Goal: Use online tool/utility: Utilize a website feature to perform a specific function

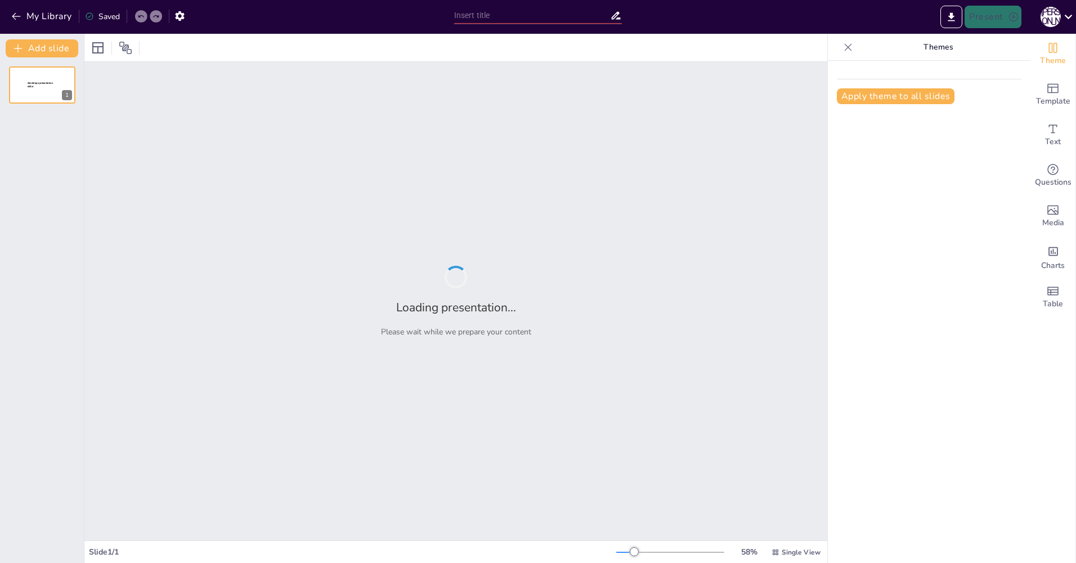
type input "Портфельное инвестирование: стратегии и принципы"
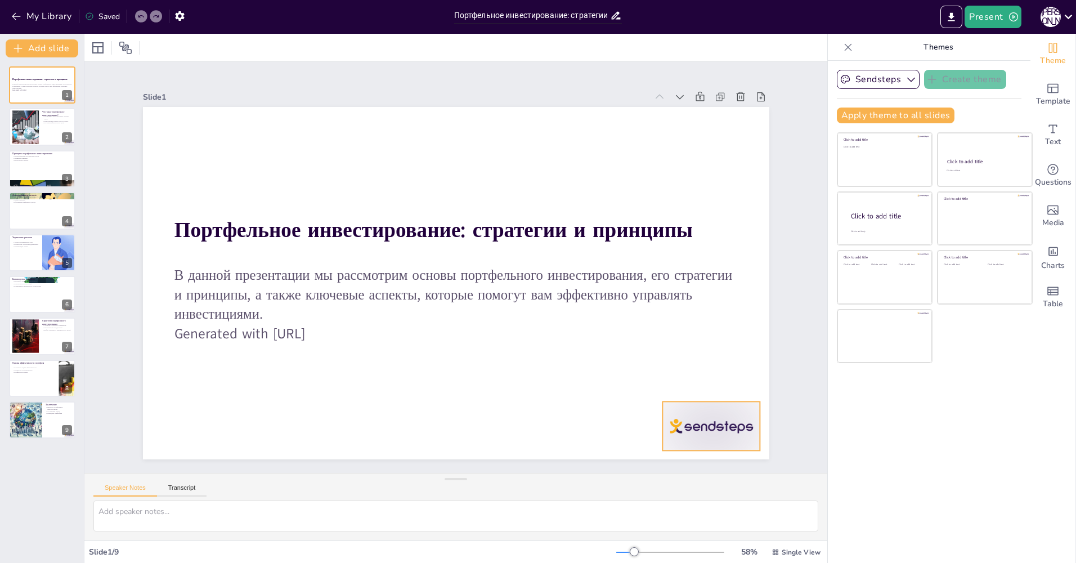
click at [684, 422] on div at bounding box center [711, 425] width 98 height 49
click at [713, 374] on icon at bounding box center [720, 379] width 14 height 14
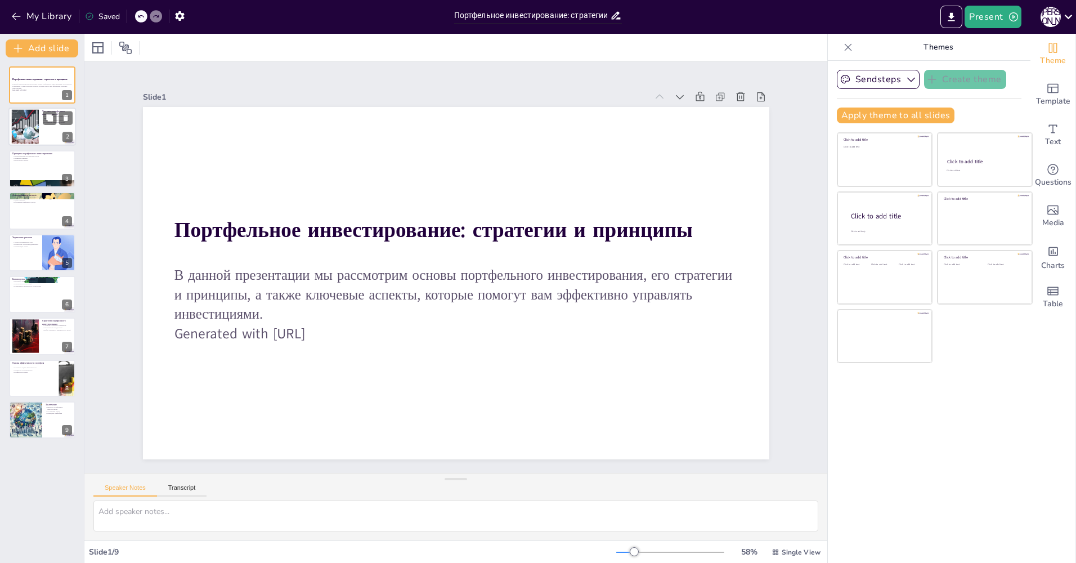
click at [24, 123] on div at bounding box center [25, 127] width 64 height 34
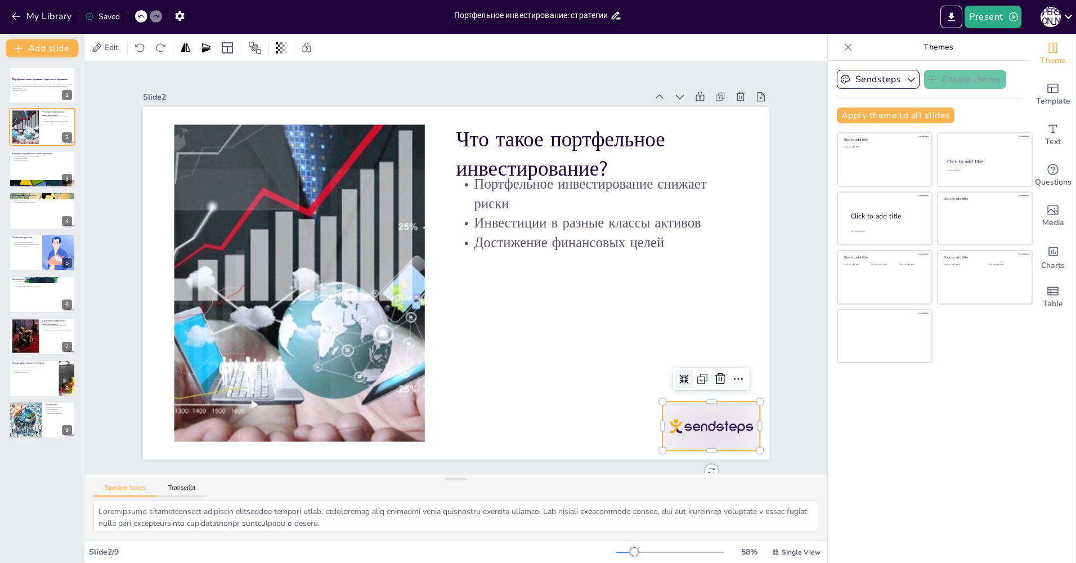
click at [695, 441] on div at bounding box center [672, 475] width 106 height 68
click at [713, 399] on icon at bounding box center [707, 405] width 11 height 12
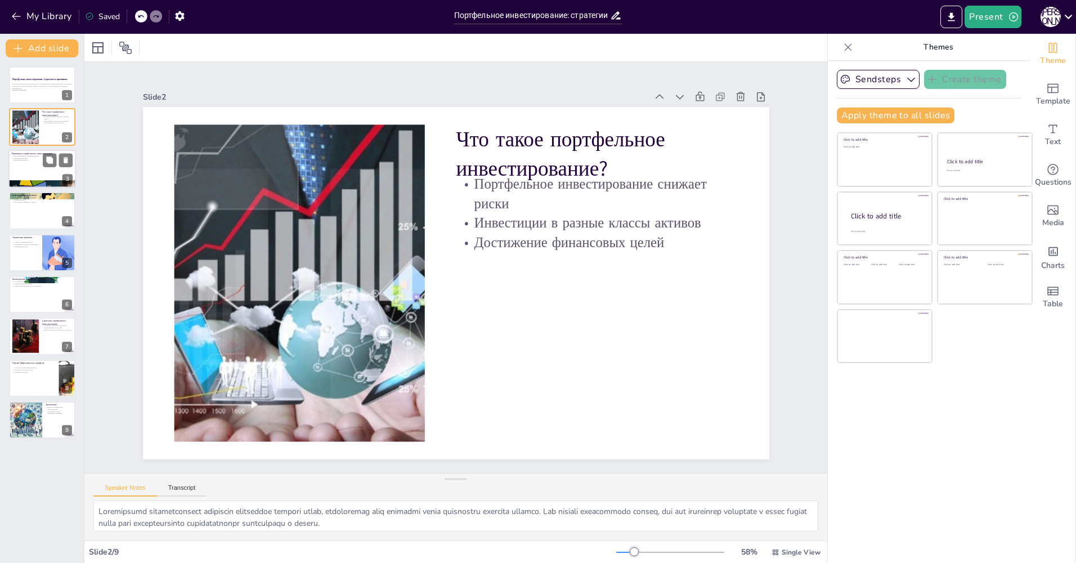
click at [30, 166] on div at bounding box center [42, 169] width 68 height 38
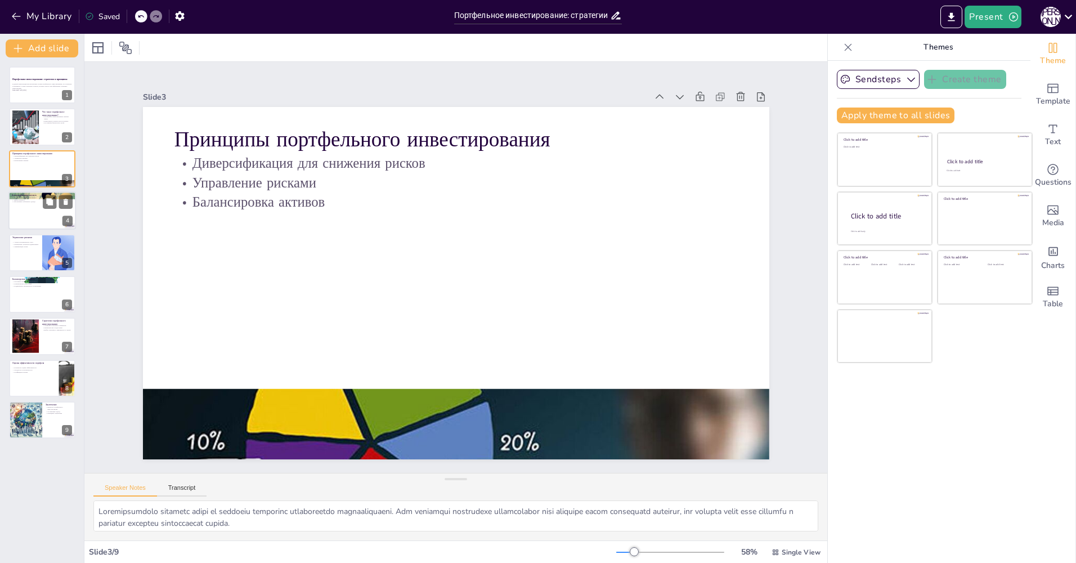
click at [30, 209] on div at bounding box center [42, 210] width 68 height 38
type textarea "Loremipsumdol sitametcon ad elitseddo eiusmod tempori, utlab etd magna, aliquae…"
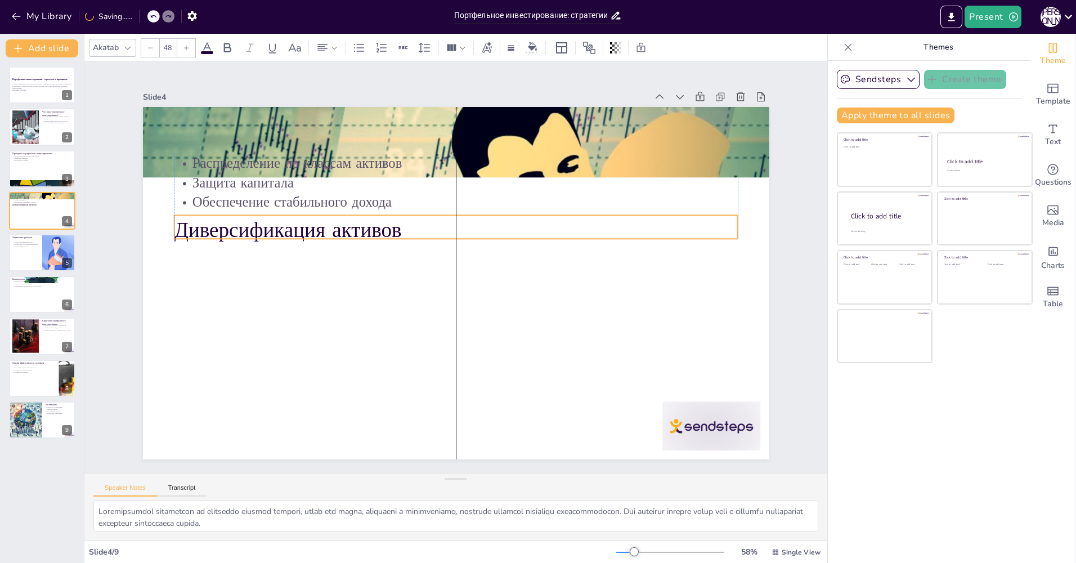
drag, startPoint x: 211, startPoint y: 136, endPoint x: 212, endPoint y: 227, distance: 90.6
click at [212, 227] on p "Диверсификация активов" at bounding box center [460, 230] width 564 height 88
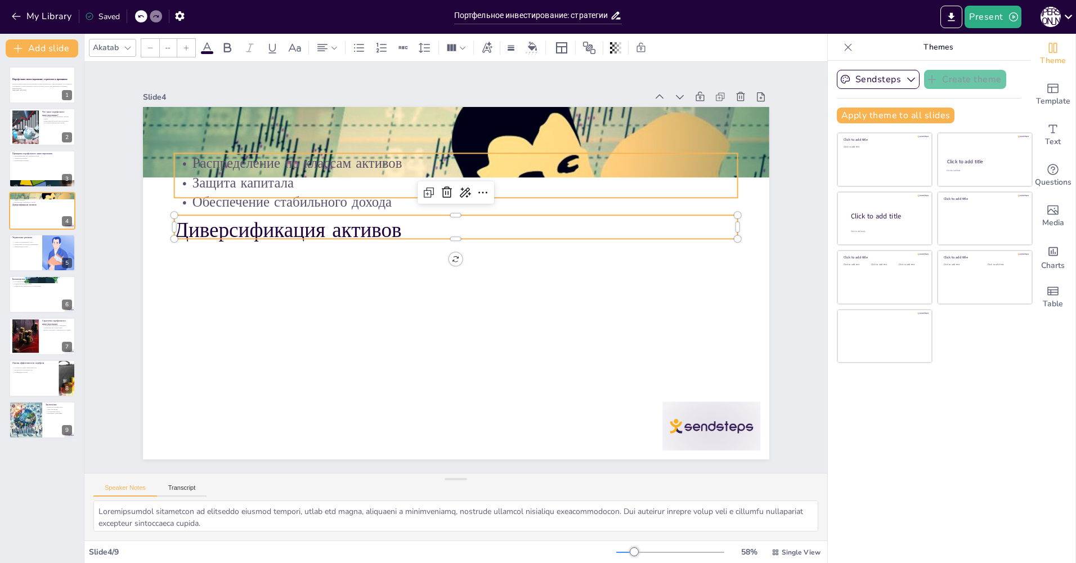
type input "32"
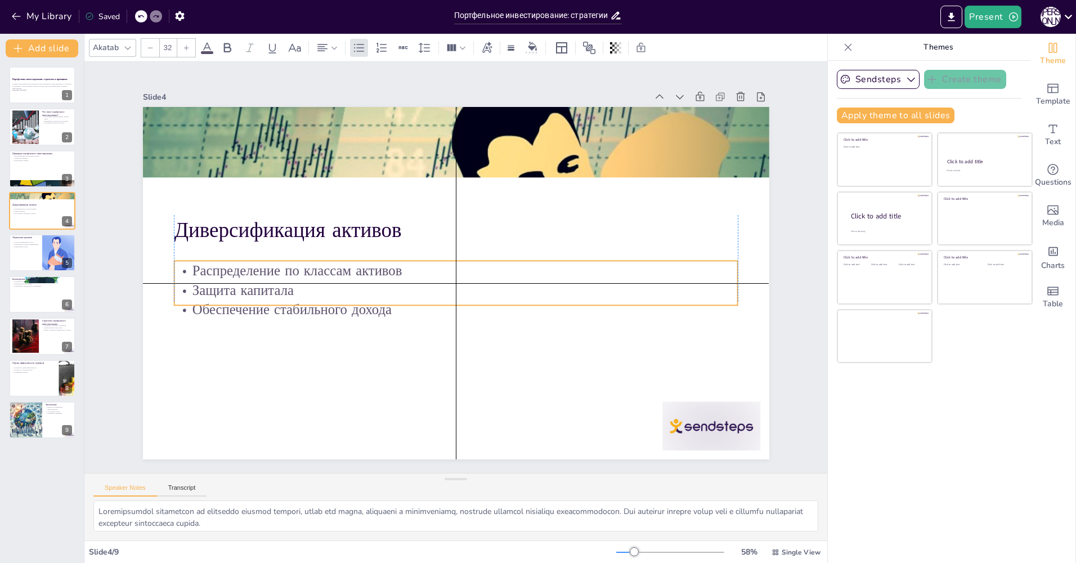
drag, startPoint x: 199, startPoint y: 160, endPoint x: 200, endPoint y: 264, distance: 103.5
click at [200, 264] on p "Распределение по классам активов" at bounding box center [456, 271] width 564 height 20
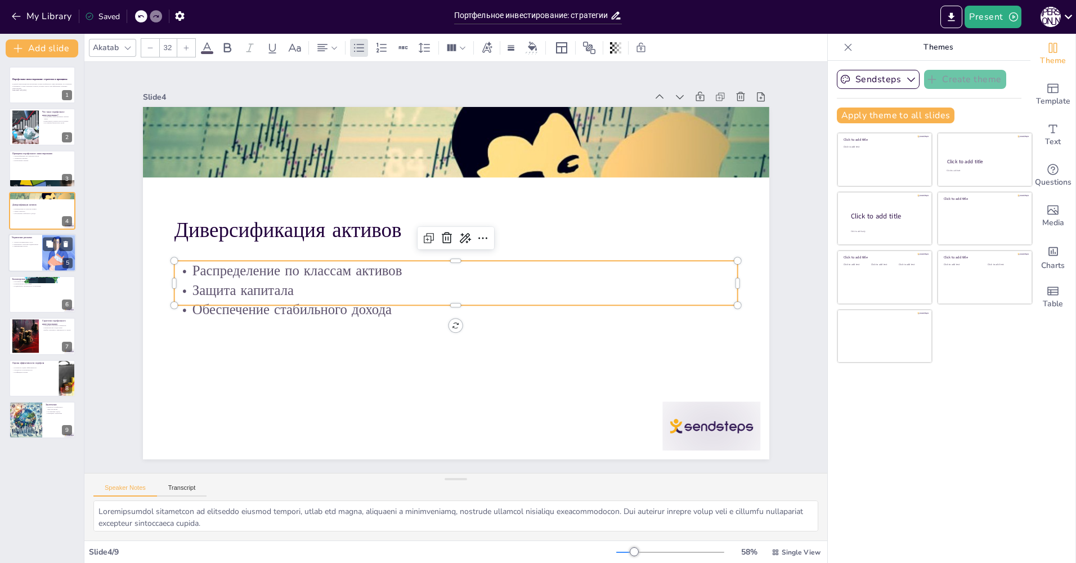
click at [47, 254] on div at bounding box center [59, 252] width 116 height 38
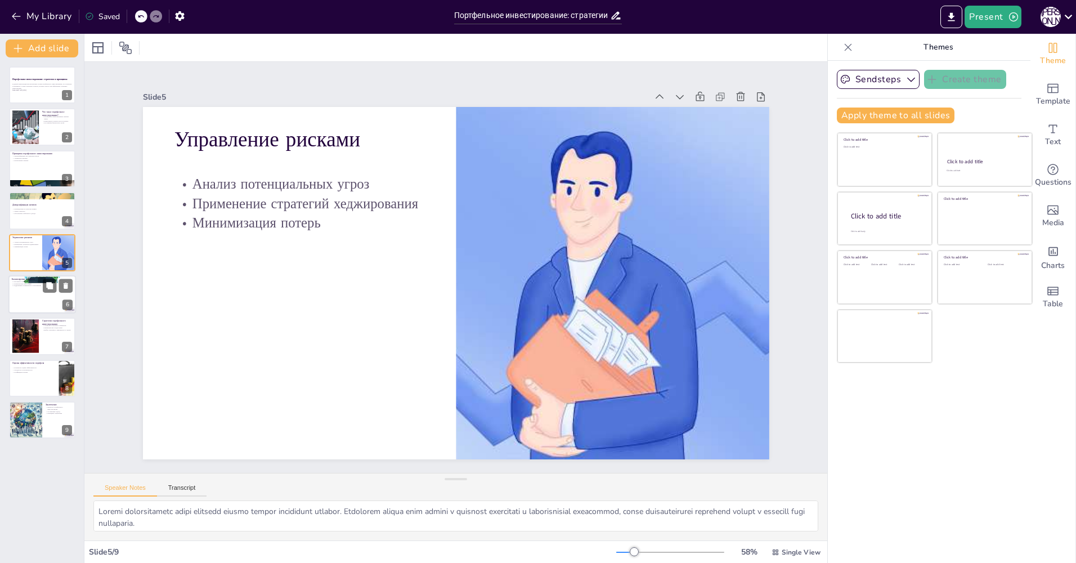
click at [38, 301] on div at bounding box center [42, 294] width 68 height 38
type textarea "Loremipsum dolorsitametc adipisc e seddoeiu temporinc utlaboreet doloremagnaali…"
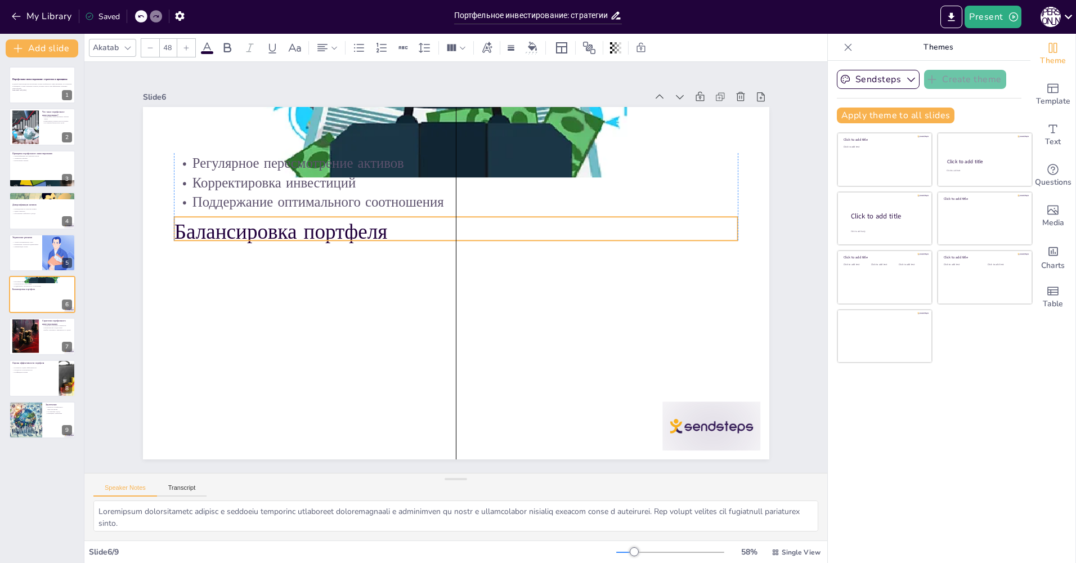
drag, startPoint x: 245, startPoint y: 138, endPoint x: 247, endPoint y: 230, distance: 92.3
click at [246, 230] on p "Балансировка портфеля" at bounding box center [460, 231] width 564 height 88
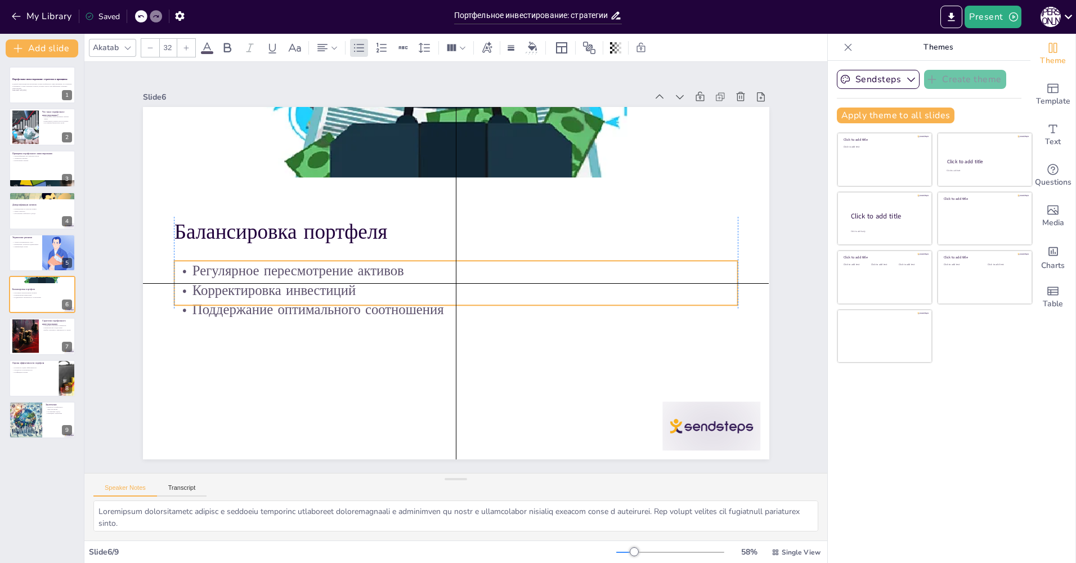
drag, startPoint x: 241, startPoint y: 169, endPoint x: 245, endPoint y: 279, distance: 110.3
click at [245, 280] on p "Корректировка инвестиций" at bounding box center [456, 290] width 564 height 20
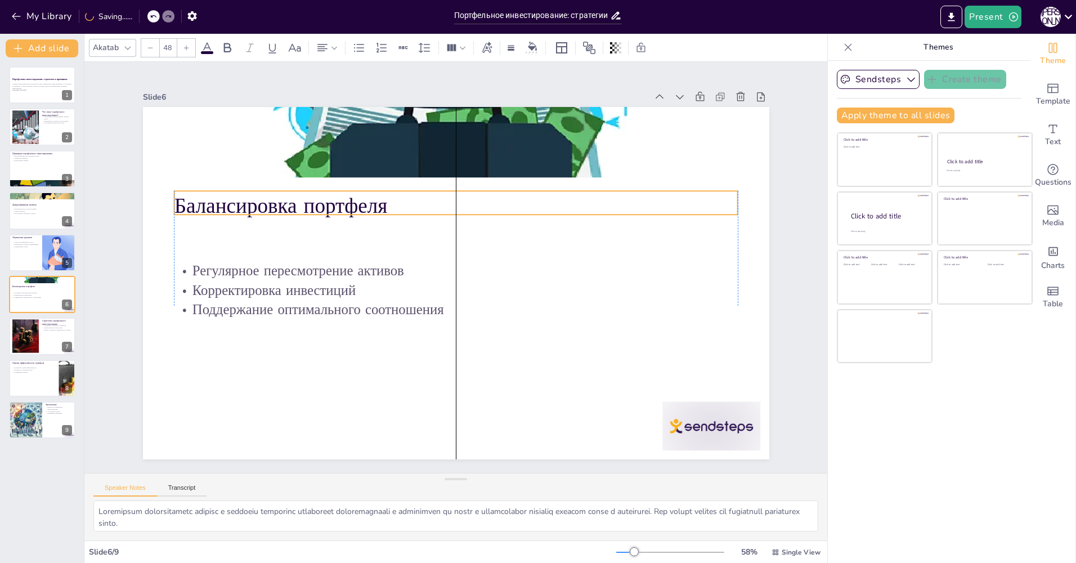
drag, startPoint x: 246, startPoint y: 217, endPoint x: 246, endPoint y: 208, distance: 9.0
click at [255, 208] on p "Балансировка портфеля" at bounding box center [491, 217] width 473 height 355
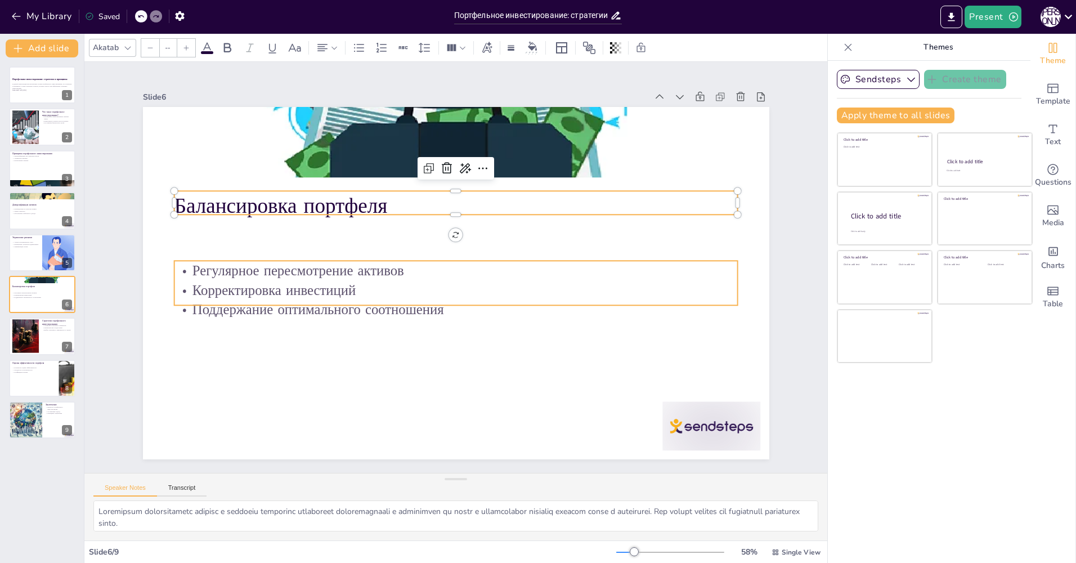
type input "32"
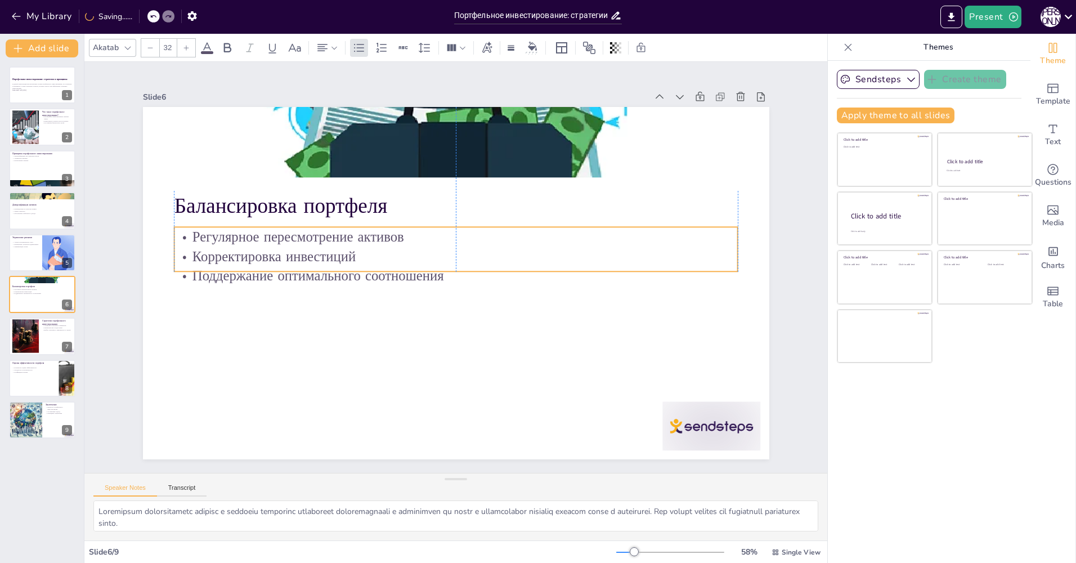
drag, startPoint x: 249, startPoint y: 271, endPoint x: 246, endPoint y: 237, distance: 33.9
click at [246, 237] on p "Регулярное пересмотрение активов" at bounding box center [456, 237] width 564 height 20
click at [44, 331] on button at bounding box center [50, 328] width 14 height 14
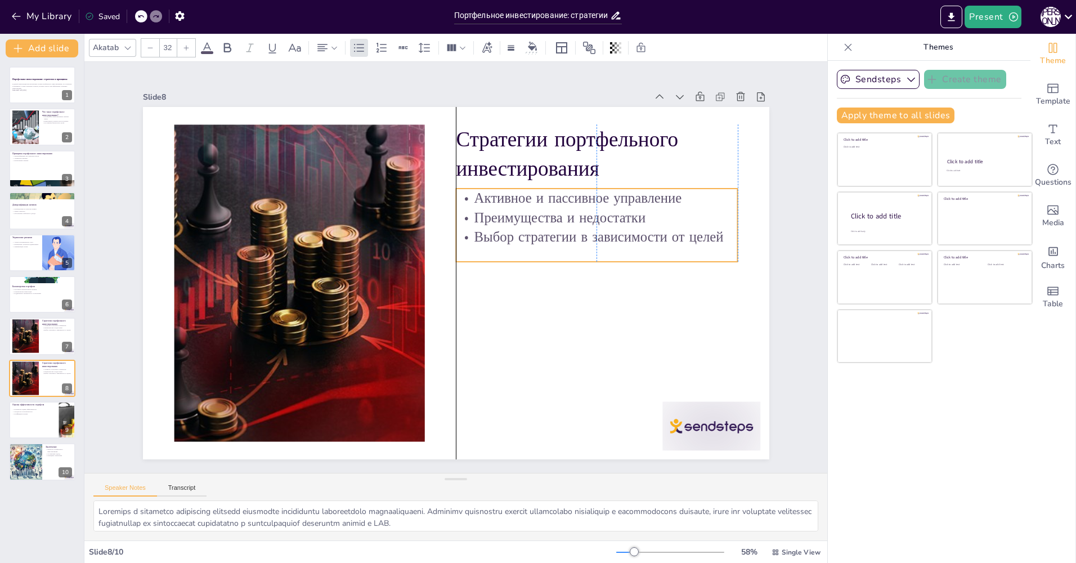
drag, startPoint x: 508, startPoint y: 203, endPoint x: 511, endPoint y: 217, distance: 14.6
click at [511, 217] on p "Преимущества и недостатки" at bounding box center [597, 218] width 282 height 20
click at [679, 424] on div at bounding box center [693, 451] width 102 height 59
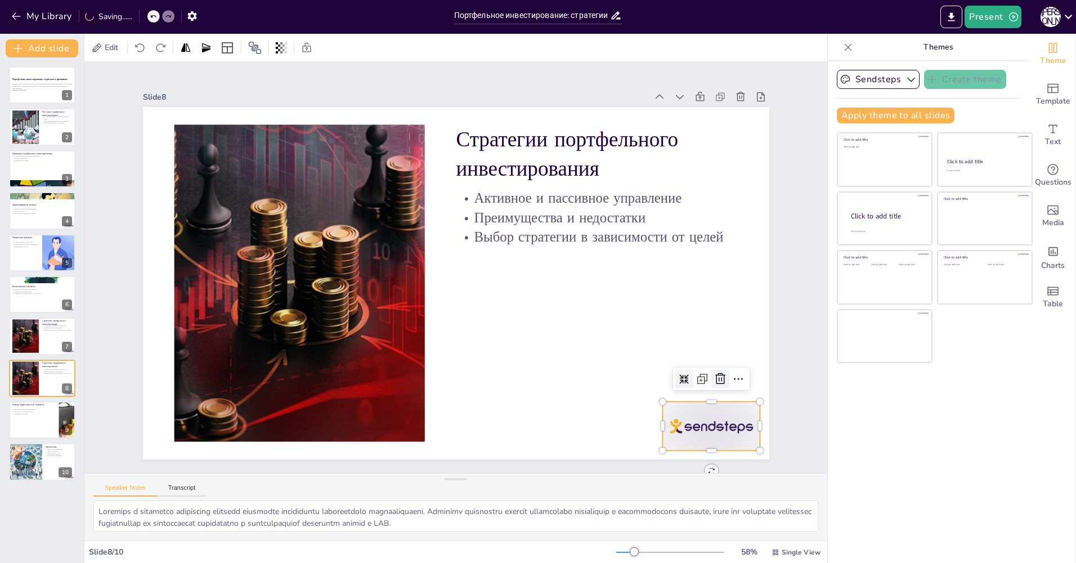
click at [708, 398] on icon at bounding box center [706, 405] width 15 height 15
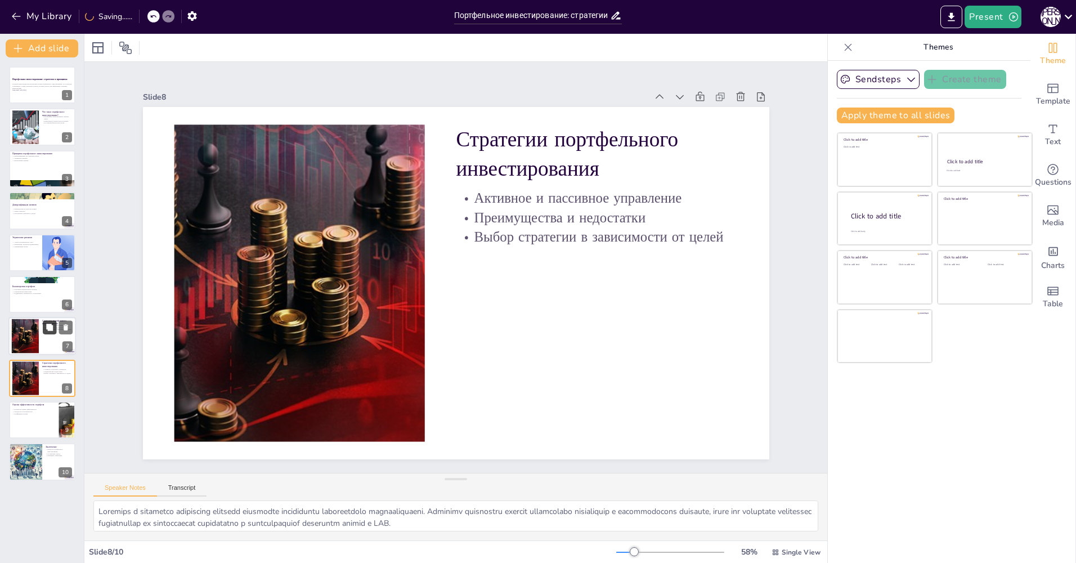
click at [52, 328] on icon at bounding box center [49, 327] width 7 height 7
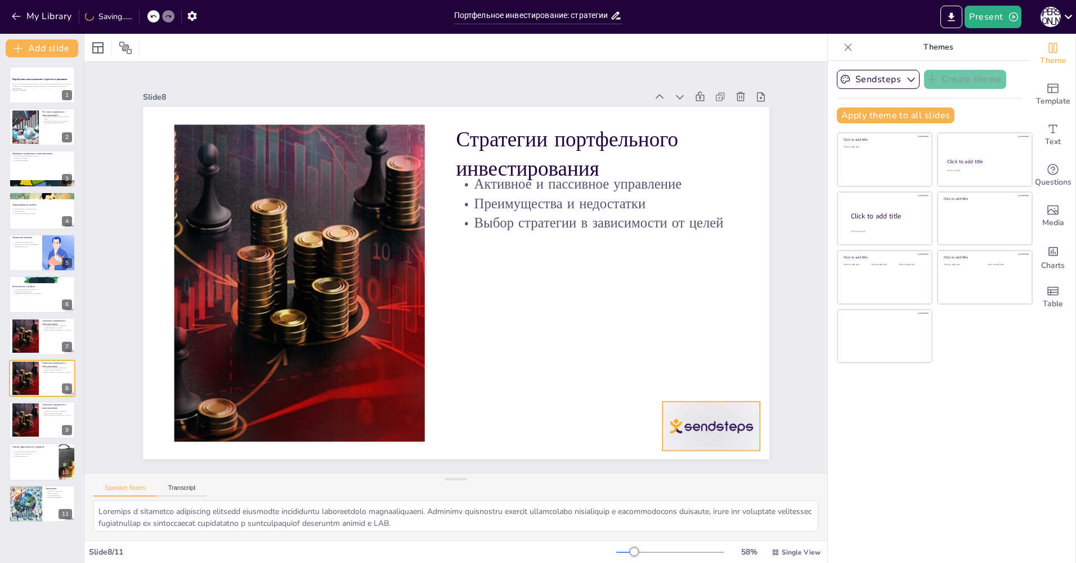
click at [686, 429] on div at bounding box center [711, 425] width 98 height 49
click at [713, 398] on icon at bounding box center [706, 405] width 15 height 15
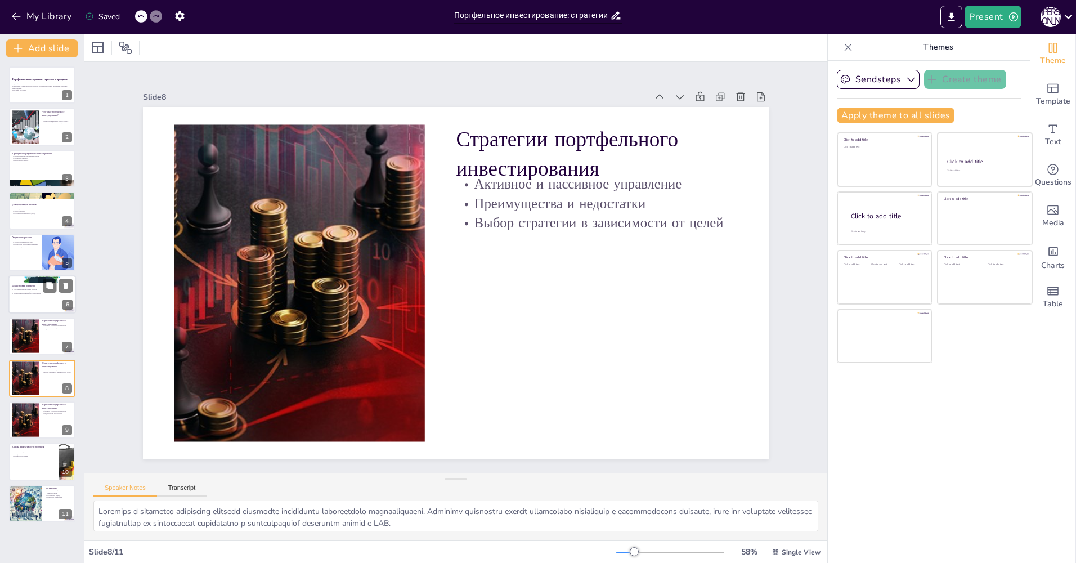
click at [40, 286] on p "Балансировка портфеля" at bounding box center [42, 285] width 61 height 3
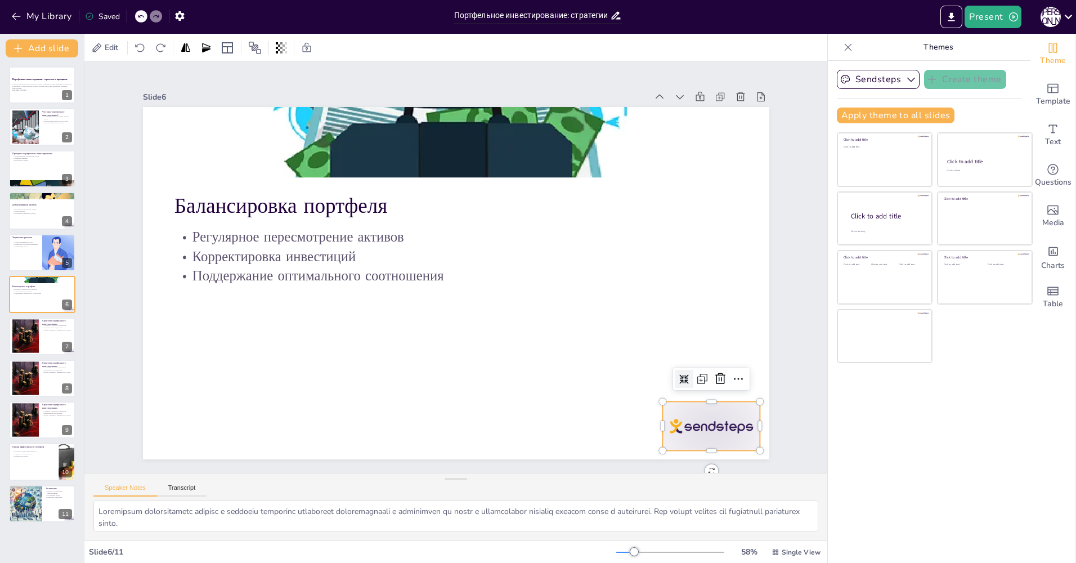
click at [692, 422] on div at bounding box center [693, 451] width 102 height 59
click at [661, 468] on icon at bounding box center [652, 477] width 18 height 18
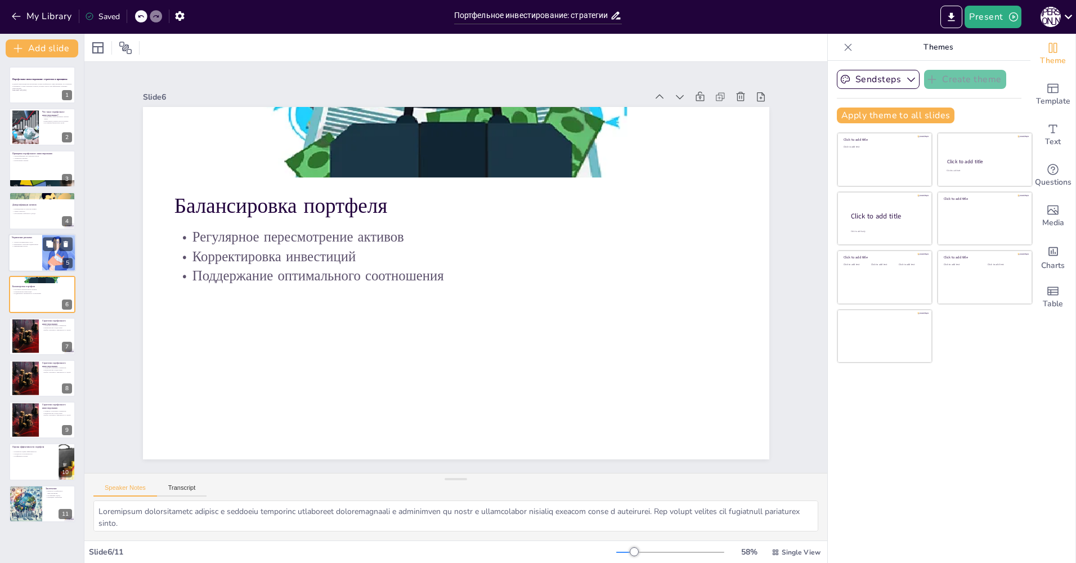
click at [42, 258] on div at bounding box center [42, 252] width 68 height 38
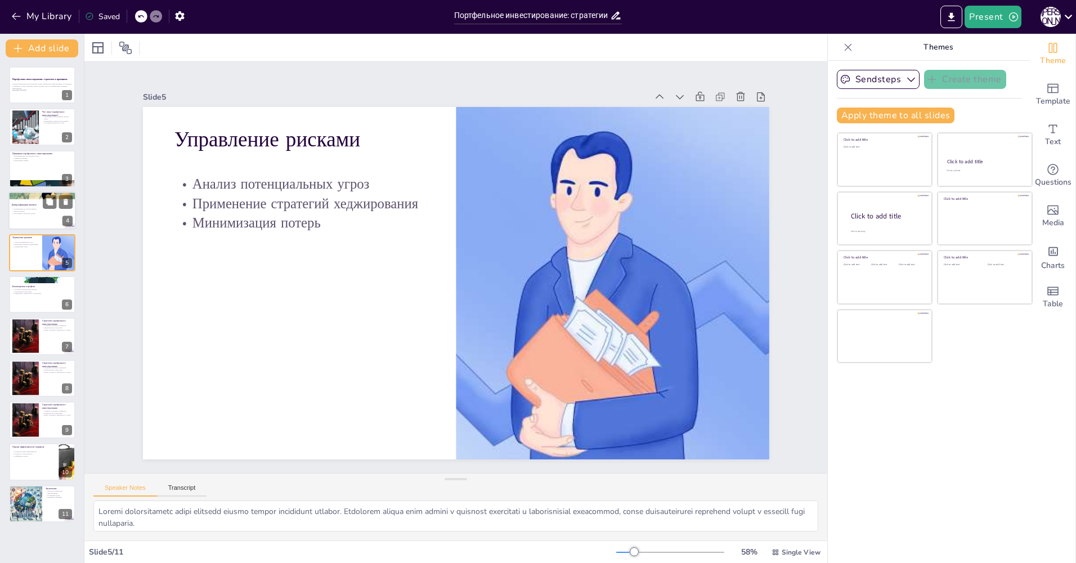
click at [35, 205] on p "Диверсификация активов" at bounding box center [42, 204] width 61 height 3
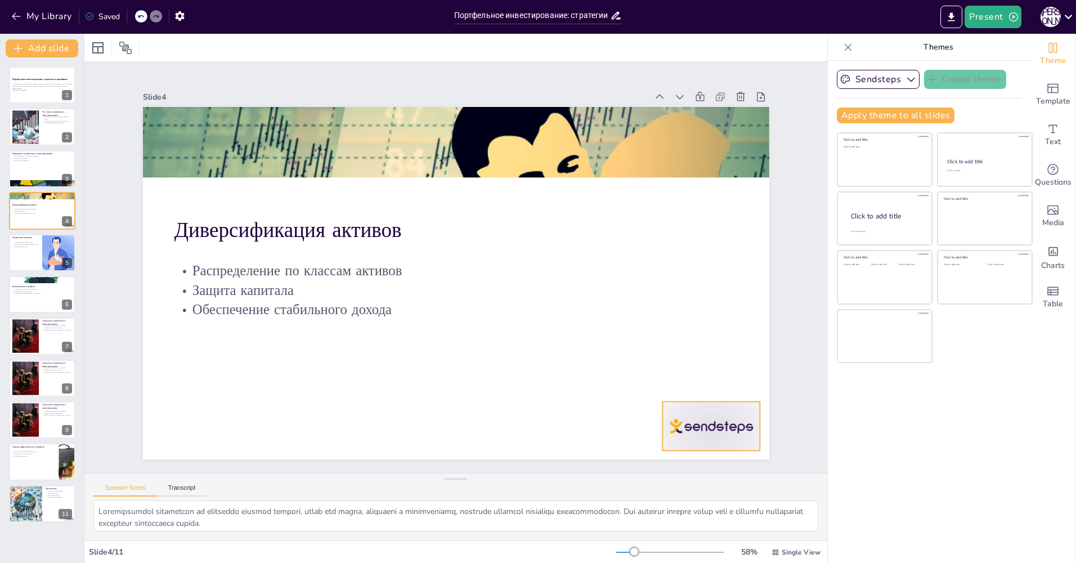
click at [700, 422] on div at bounding box center [693, 451] width 102 height 59
click at [715, 377] on icon at bounding box center [720, 378] width 10 height 11
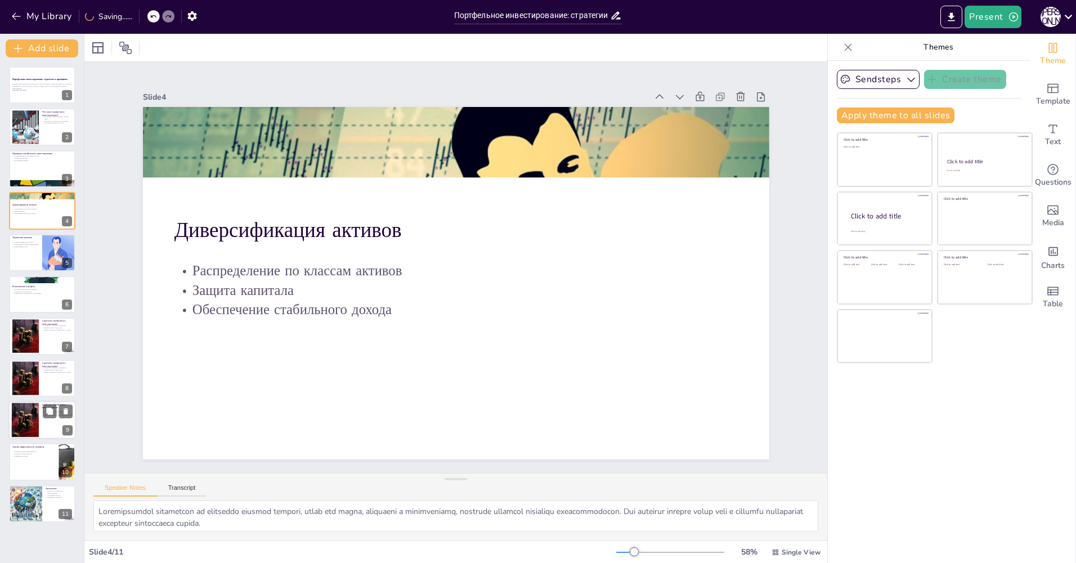
click at [31, 415] on div at bounding box center [25, 420] width 61 height 34
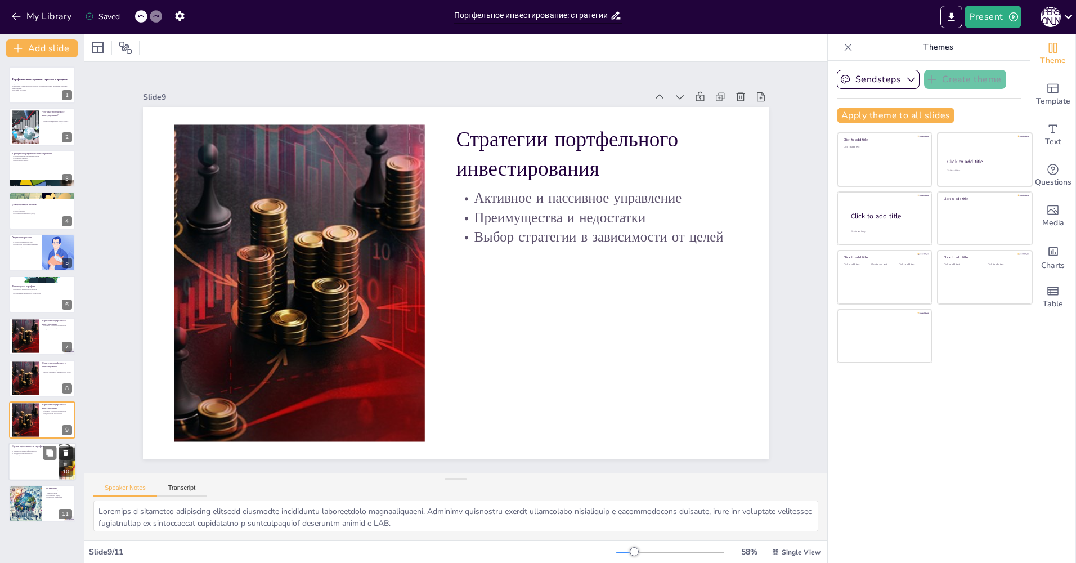
click at [35, 467] on div at bounding box center [42, 462] width 68 height 38
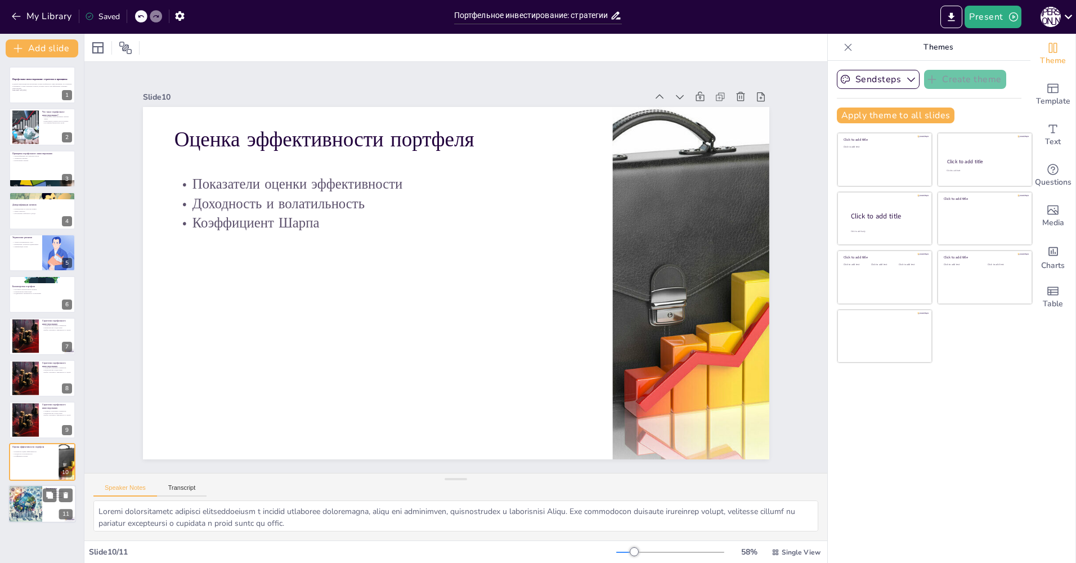
click at [39, 508] on div at bounding box center [25, 503] width 66 height 38
type textarea "Loremipsumd sitametconsect adipisci elitse doeiusmodtem inc utlaboreet dolorema…"
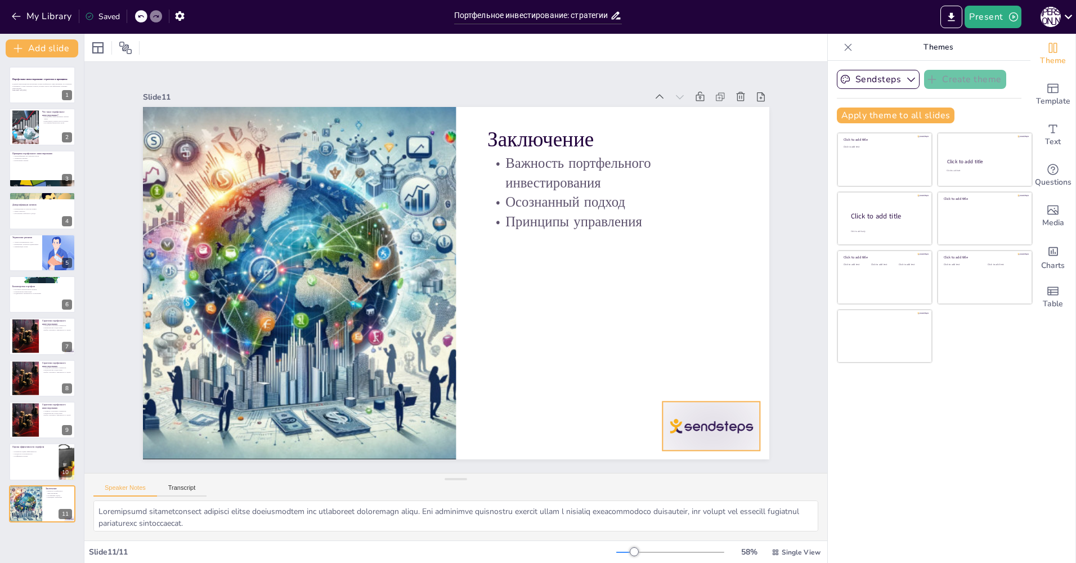
click at [699, 411] on div at bounding box center [711, 425] width 98 height 49
click at [713, 378] on icon at bounding box center [720, 379] width 14 height 14
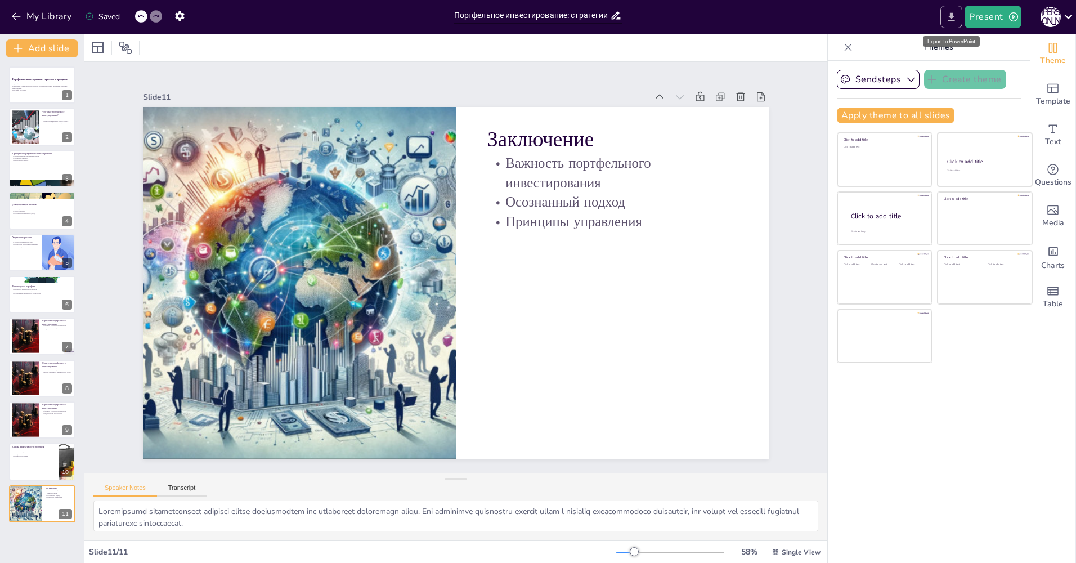
click at [952, 15] on icon "Export to PowerPoint" at bounding box center [951, 16] width 7 height 8
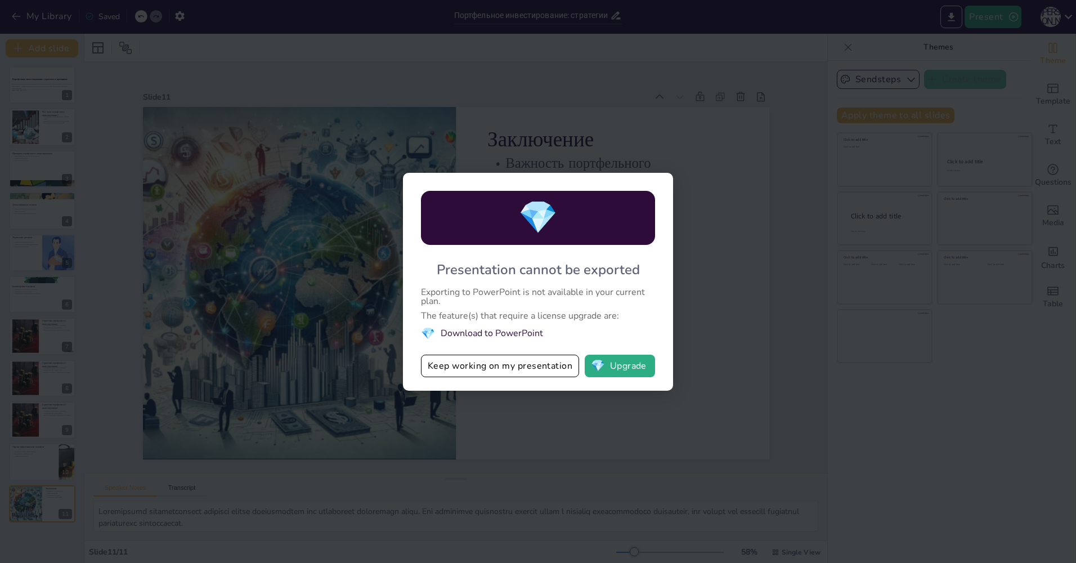
click at [740, 357] on div "💎 Presentation cannot be exported Exporting to PowerPoint is not available in y…" at bounding box center [538, 281] width 1076 height 563
click at [777, 416] on div "💎 Presentation cannot be exported Exporting to PowerPoint is not available in y…" at bounding box center [538, 281] width 1076 height 563
click at [470, 488] on div "💎 Presentation cannot be exported Exporting to PowerPoint is not available in y…" at bounding box center [538, 281] width 1076 height 563
click at [517, 449] on div "💎 Presentation cannot be exported Exporting to PowerPoint is not available in y…" at bounding box center [538, 281] width 1076 height 563
click at [684, 392] on div "💎 Presentation cannot be exported Exporting to PowerPoint is not available in y…" at bounding box center [538, 281] width 1076 height 563
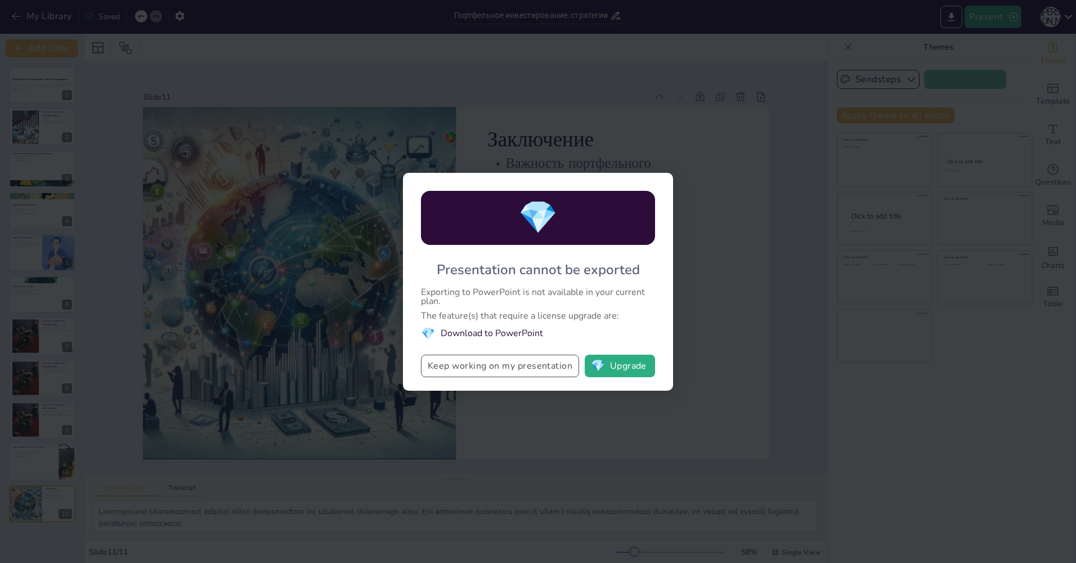
click at [468, 367] on button "Keep working on my presentation" at bounding box center [500, 365] width 158 height 23
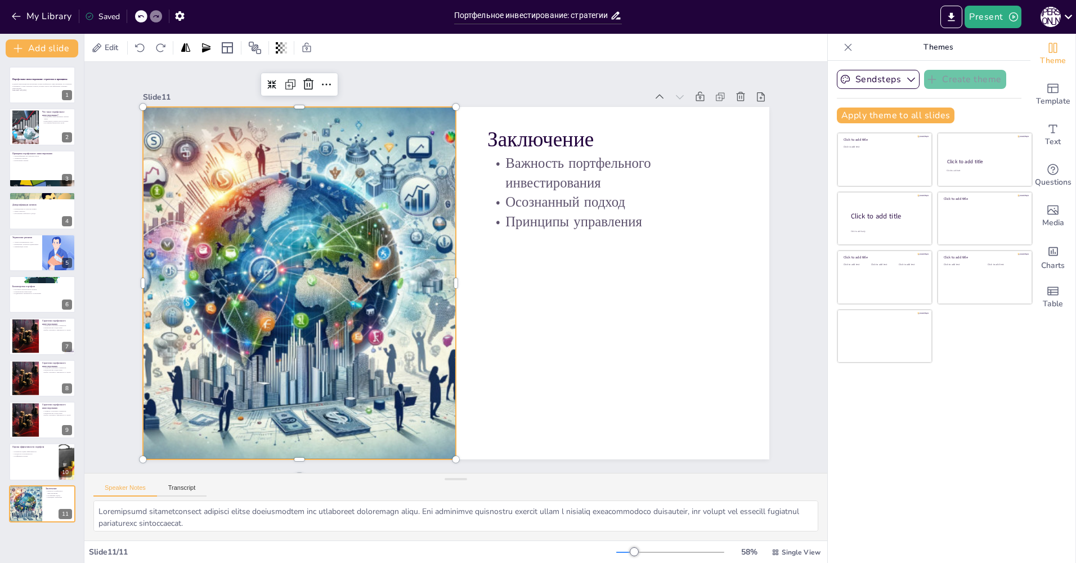
click at [338, 259] on div at bounding box center [298, 266] width 649 height 415
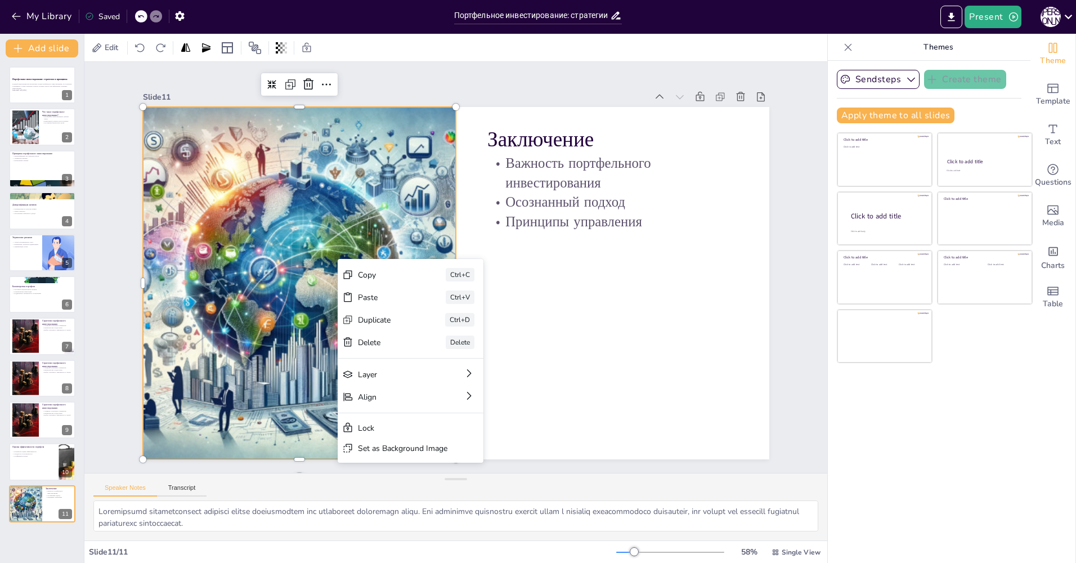
click at [336, 249] on div at bounding box center [299, 283] width 615 height 352
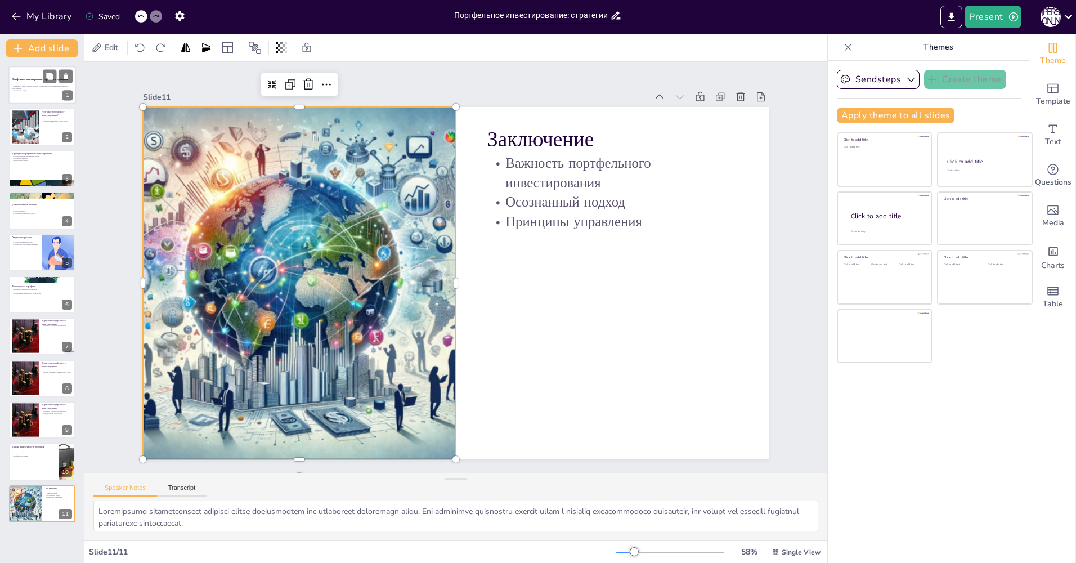
click at [23, 92] on div "В данной презентации мы рассмотрим основы портфельного инвестирования, его стра…" at bounding box center [42, 88] width 61 height 10
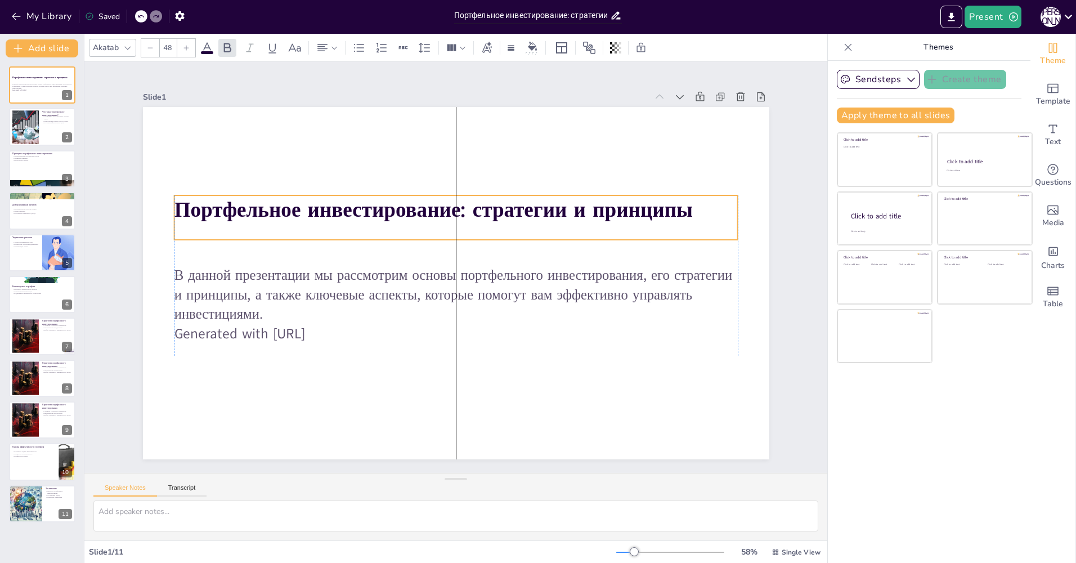
drag, startPoint x: 172, startPoint y: 223, endPoint x: 169, endPoint y: 190, distance: 33.4
click at [174, 196] on strong "Портфельное инвестирование: стратегии и принципы" at bounding box center [433, 210] width 518 height 28
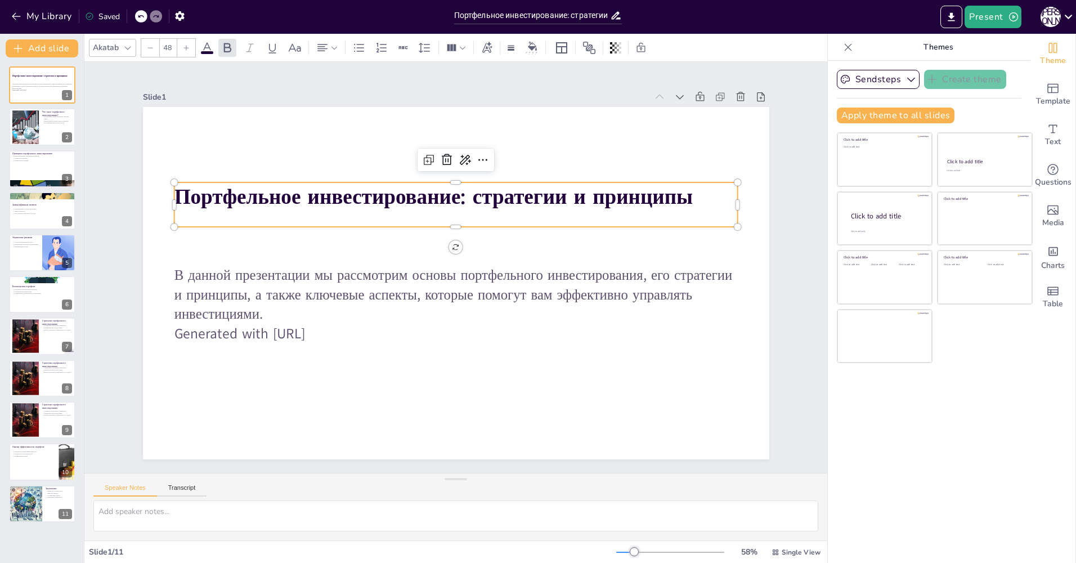
click at [176, 188] on strong "Портфельное инвестирование: стратегии и принципы" at bounding box center [433, 197] width 518 height 28
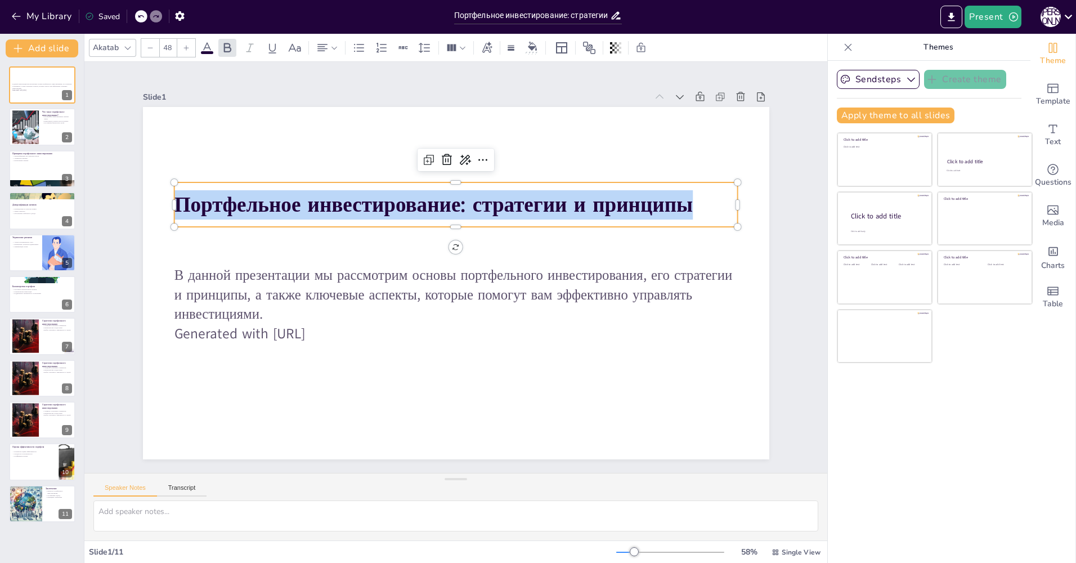
drag, startPoint x: 170, startPoint y: 198, endPoint x: 712, endPoint y: 209, distance: 541.9
click at [712, 209] on p "Портфельное инвестирование: стратегии и принципы" at bounding box center [456, 204] width 564 height 29
